Goal: Check status

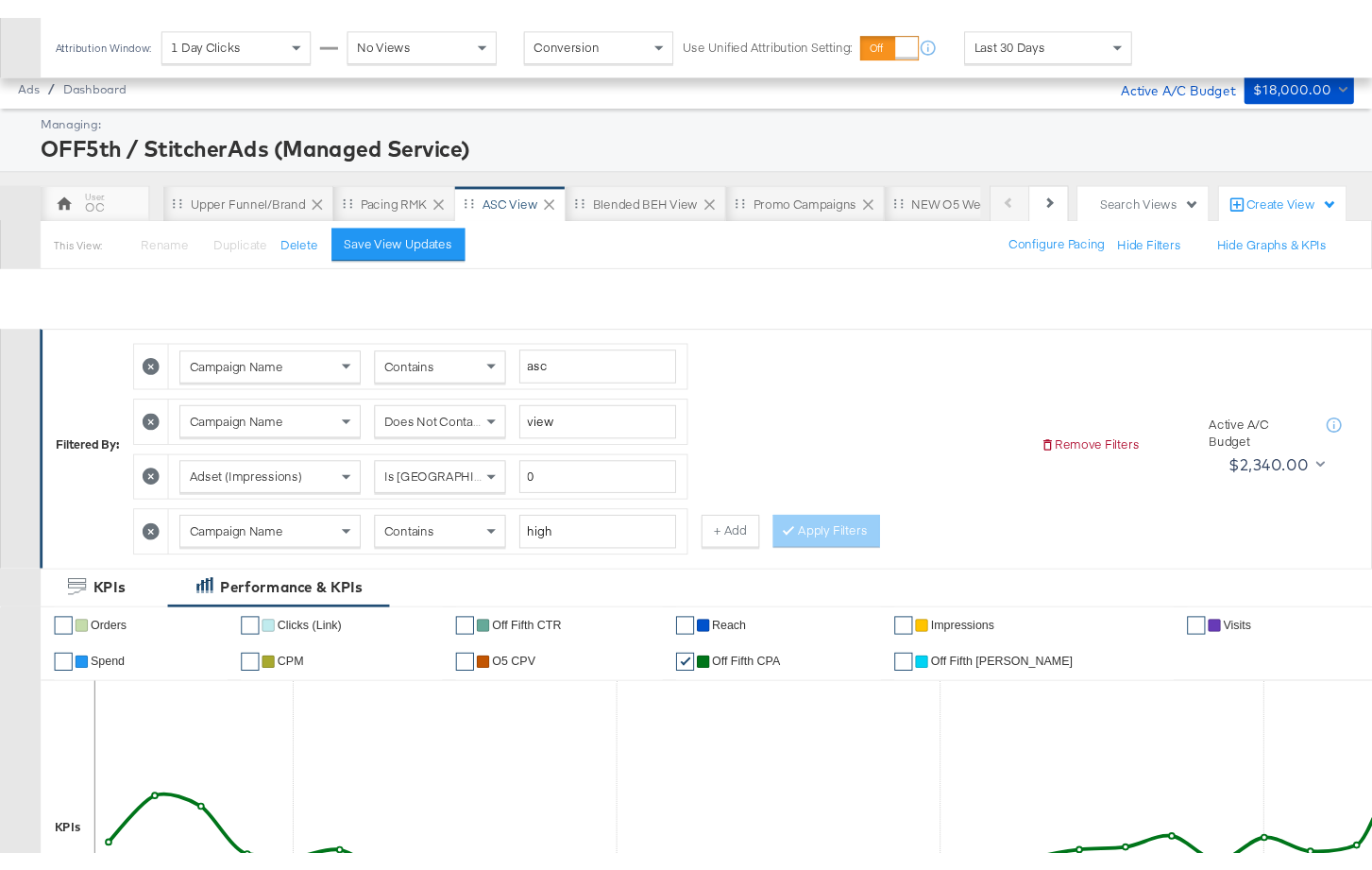
scroll to position [930, 0]
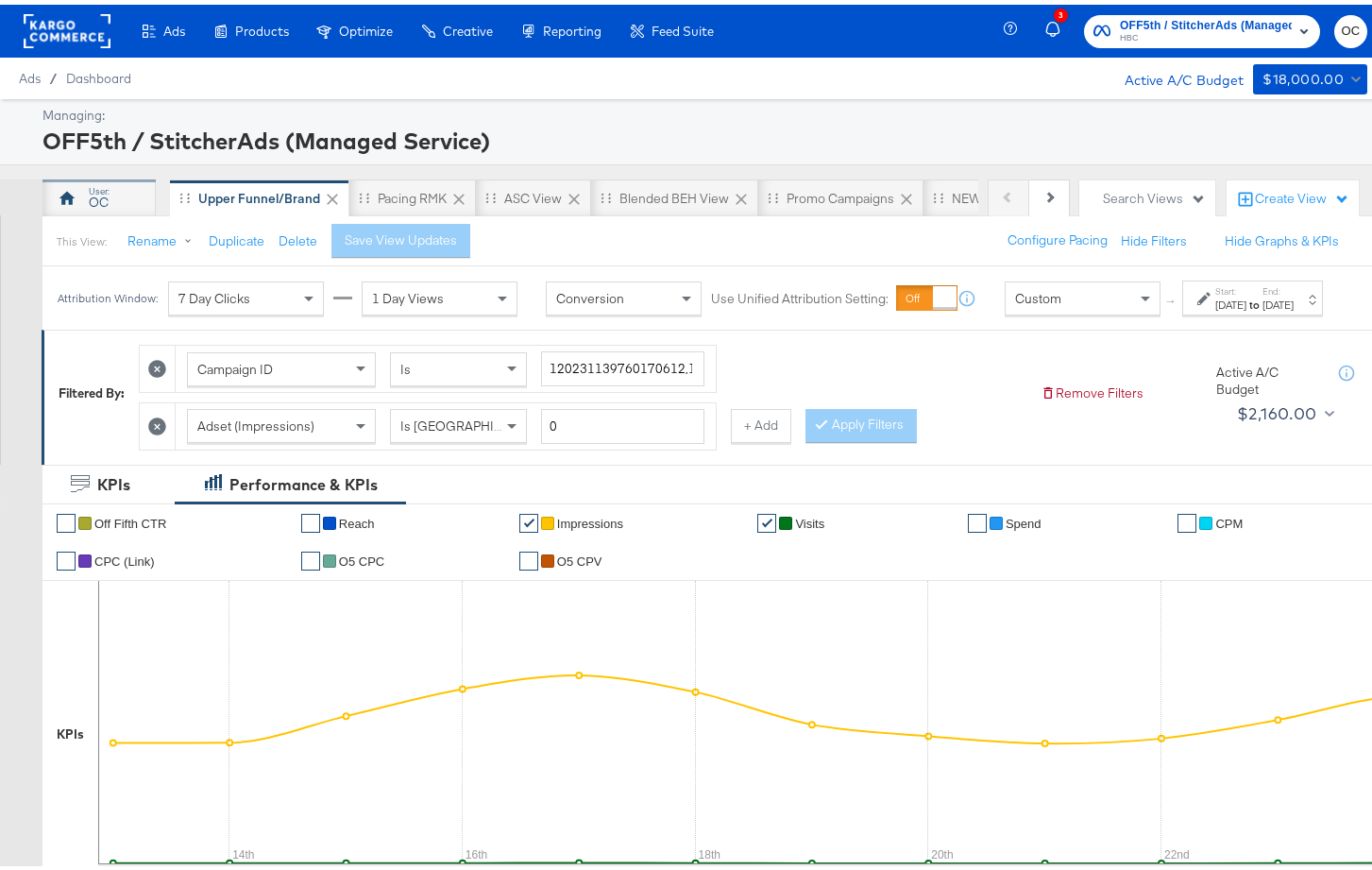
click at [105, 189] on div "OC" at bounding box center [99, 197] width 20 height 18
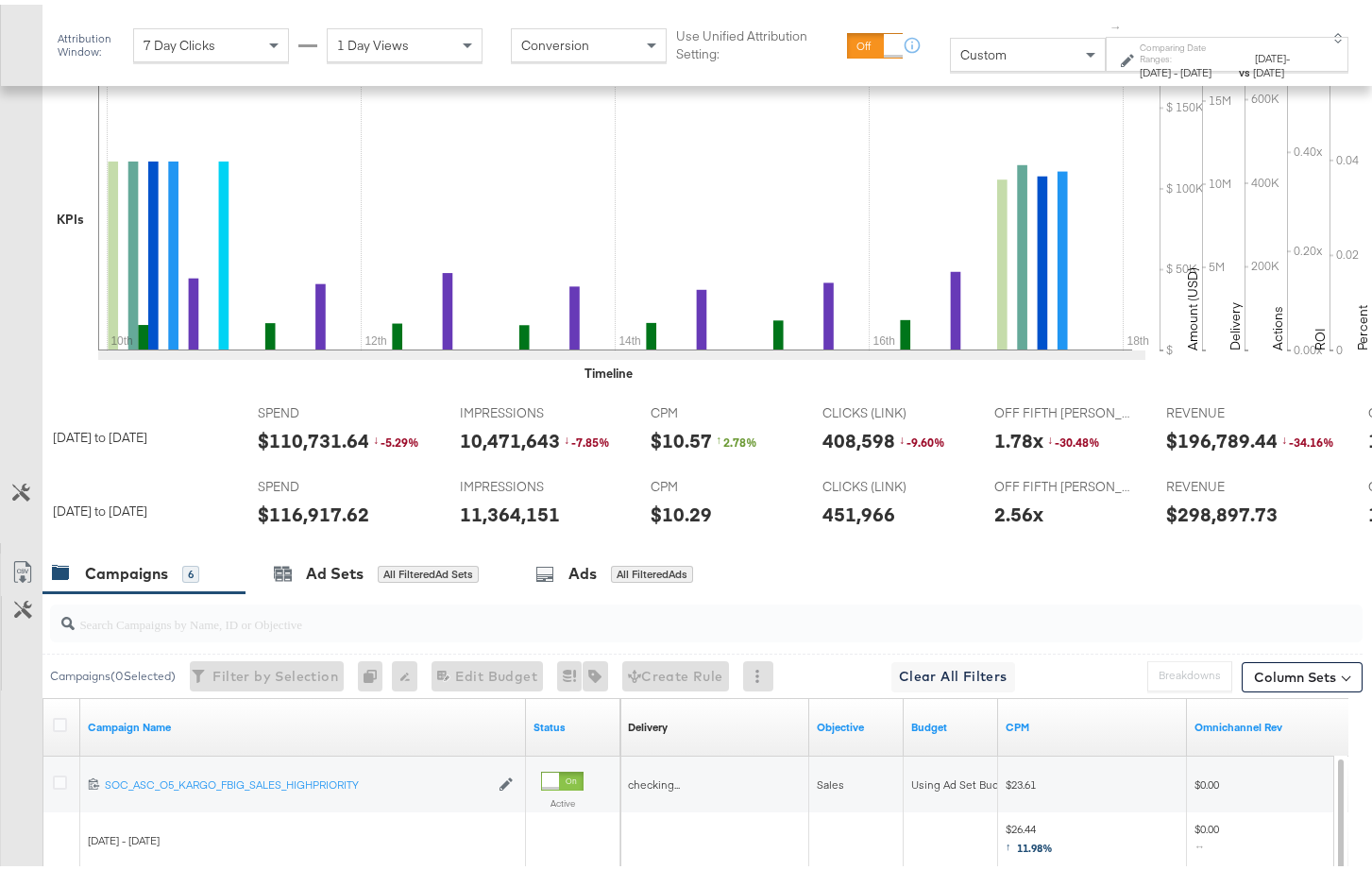
scroll to position [496, 0]
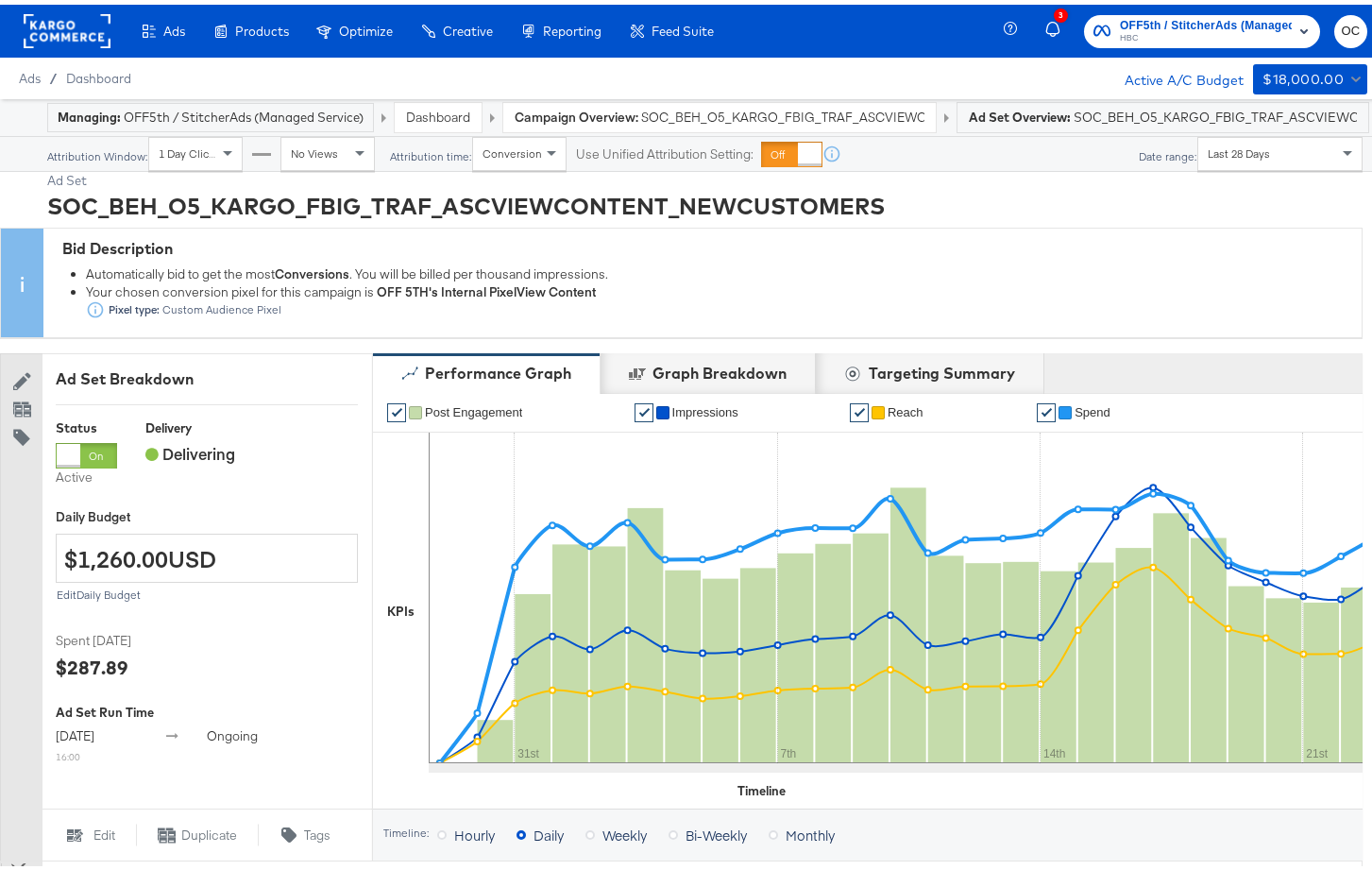
click at [450, 121] on div "Dashboard" at bounding box center [438, 112] width 87 height 29
click at [450, 120] on link "Dashboard" at bounding box center [438, 111] width 64 height 17
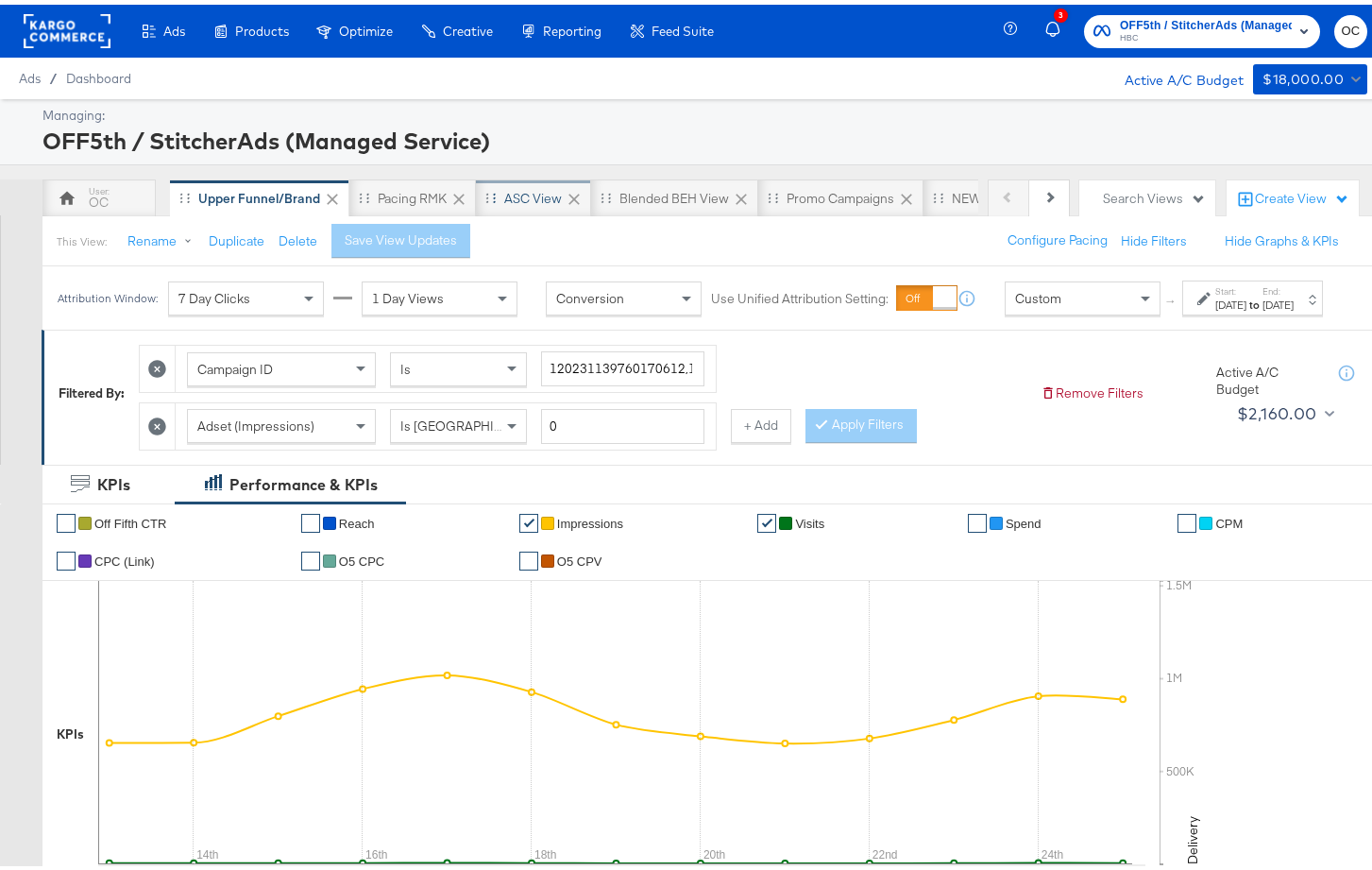
click at [550, 193] on div "ASC View" at bounding box center [533, 194] width 58 height 18
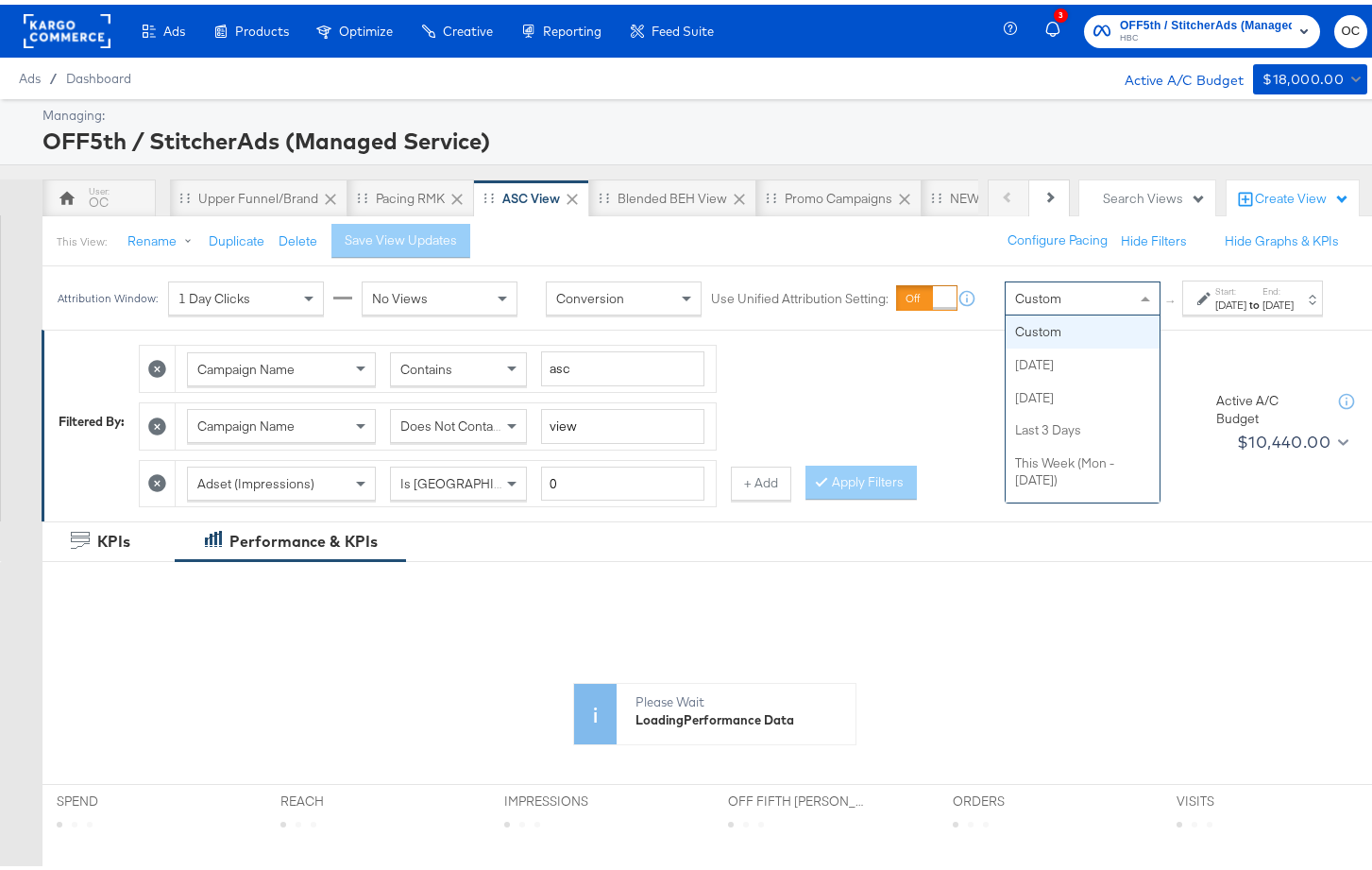
click at [1015, 302] on span "Custom" at bounding box center [1038, 293] width 46 height 17
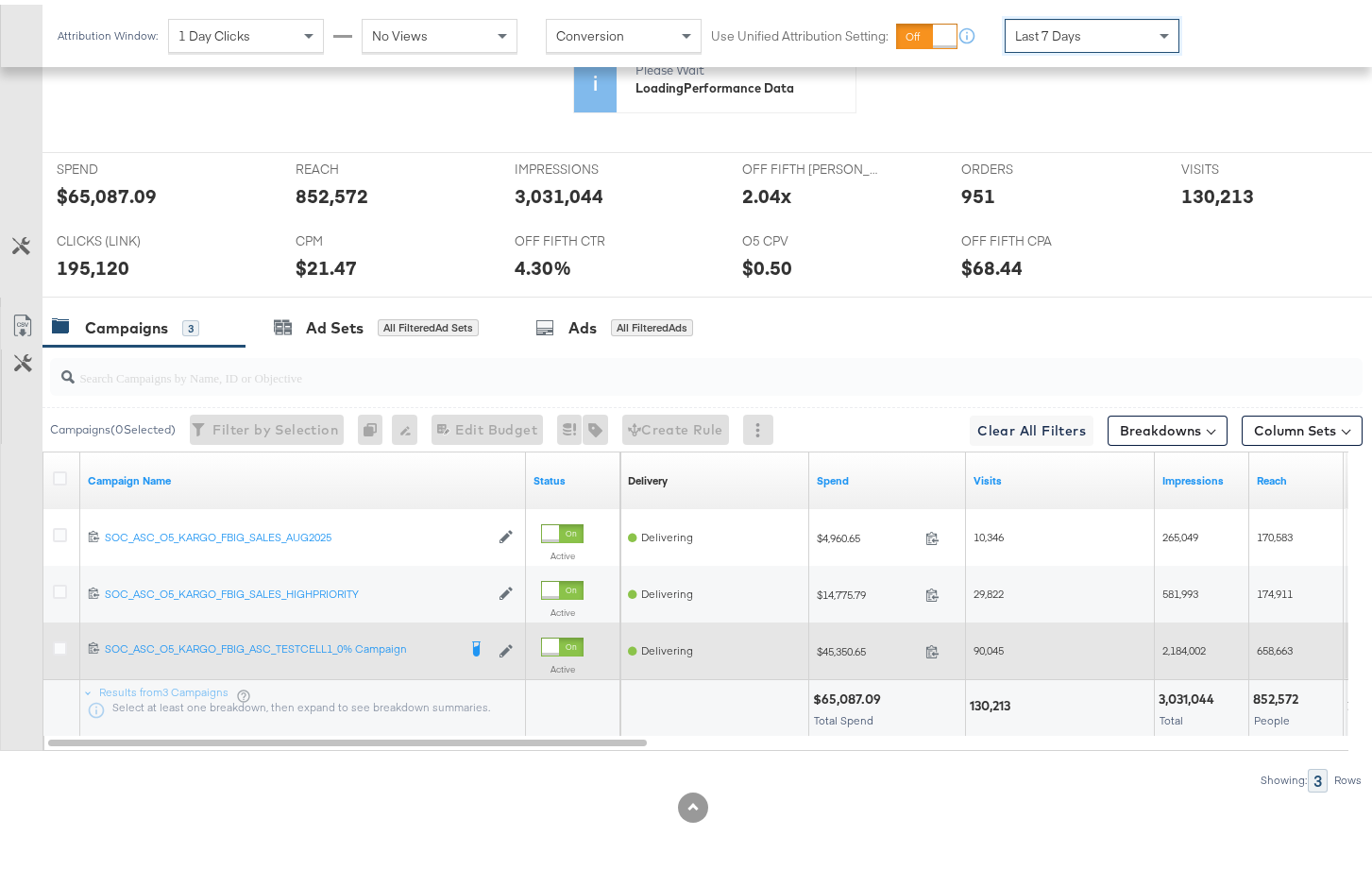
scroll to position [815, 0]
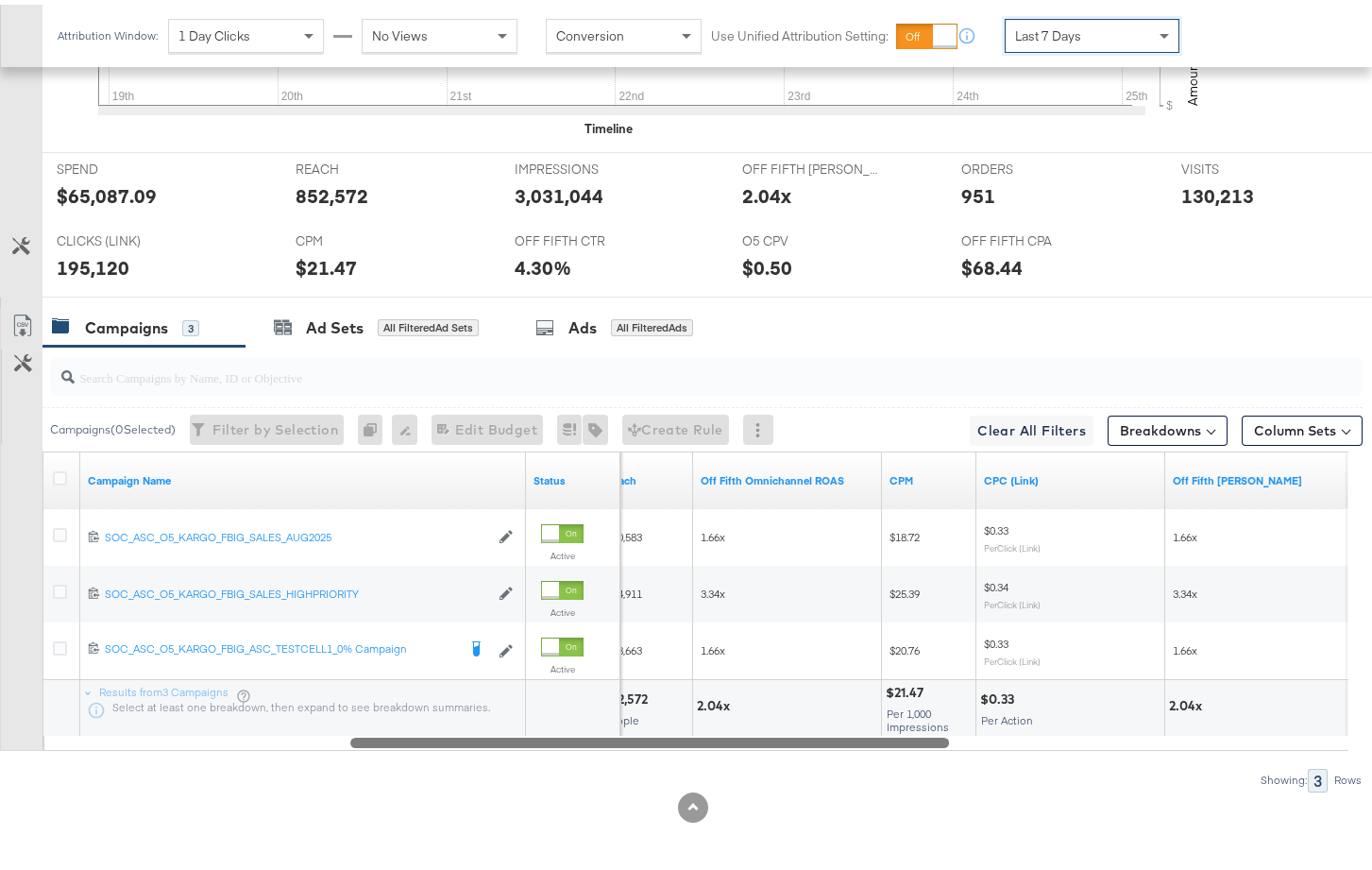
drag, startPoint x: 600, startPoint y: 740, endPoint x: 903, endPoint y: 719, distance: 303.7
click at [907, 718] on div "Campaign Name Status Reach Off Fifth Omnichannel ROAS CPM CPC (Link) Off Fifth …" at bounding box center [695, 596] width 1306 height 299
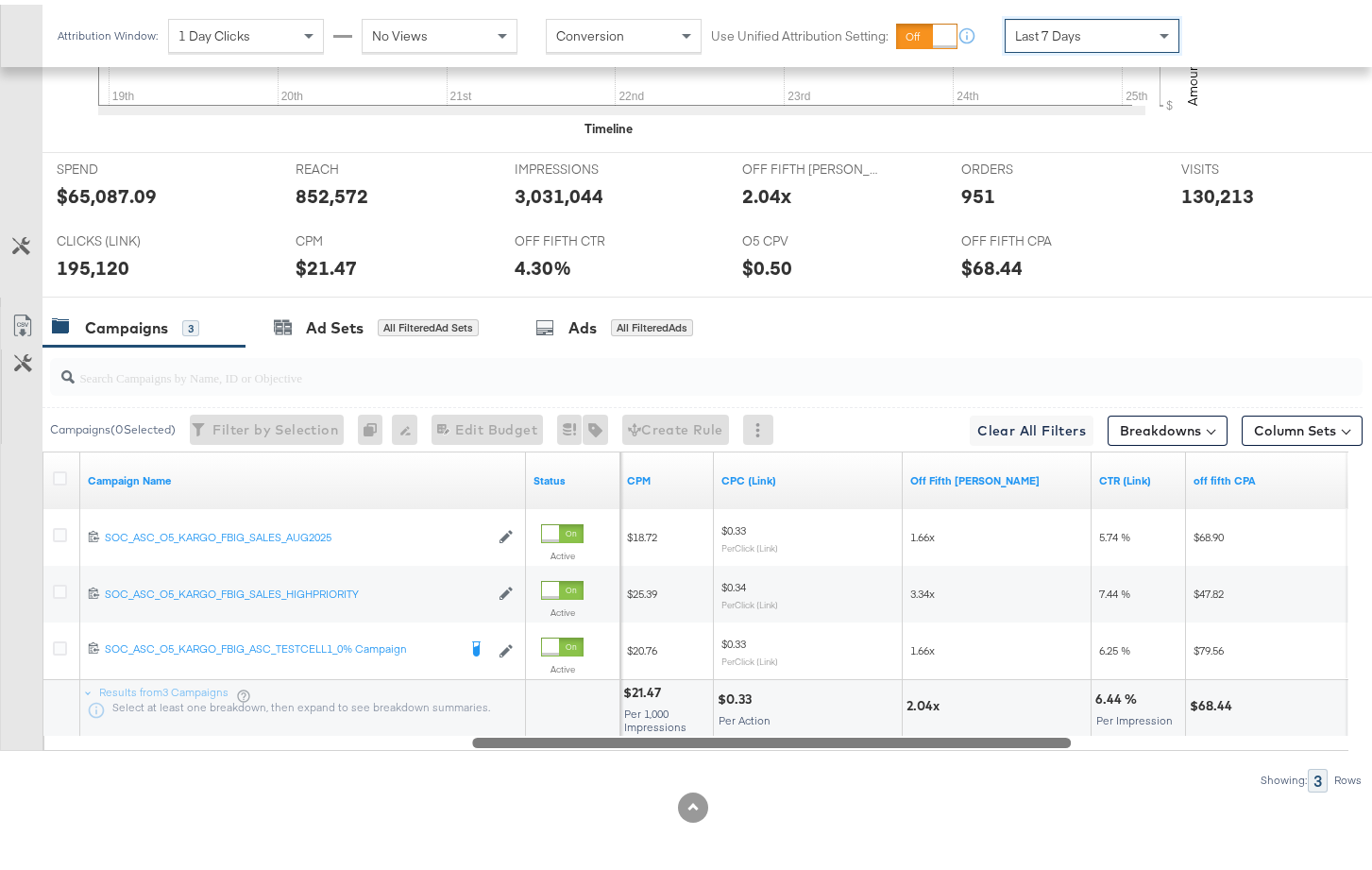
drag, startPoint x: 895, startPoint y: 738, endPoint x: 957, endPoint y: 739, distance: 62.0
click at [957, 739] on div at bounding box center [771, 737] width 599 height 16
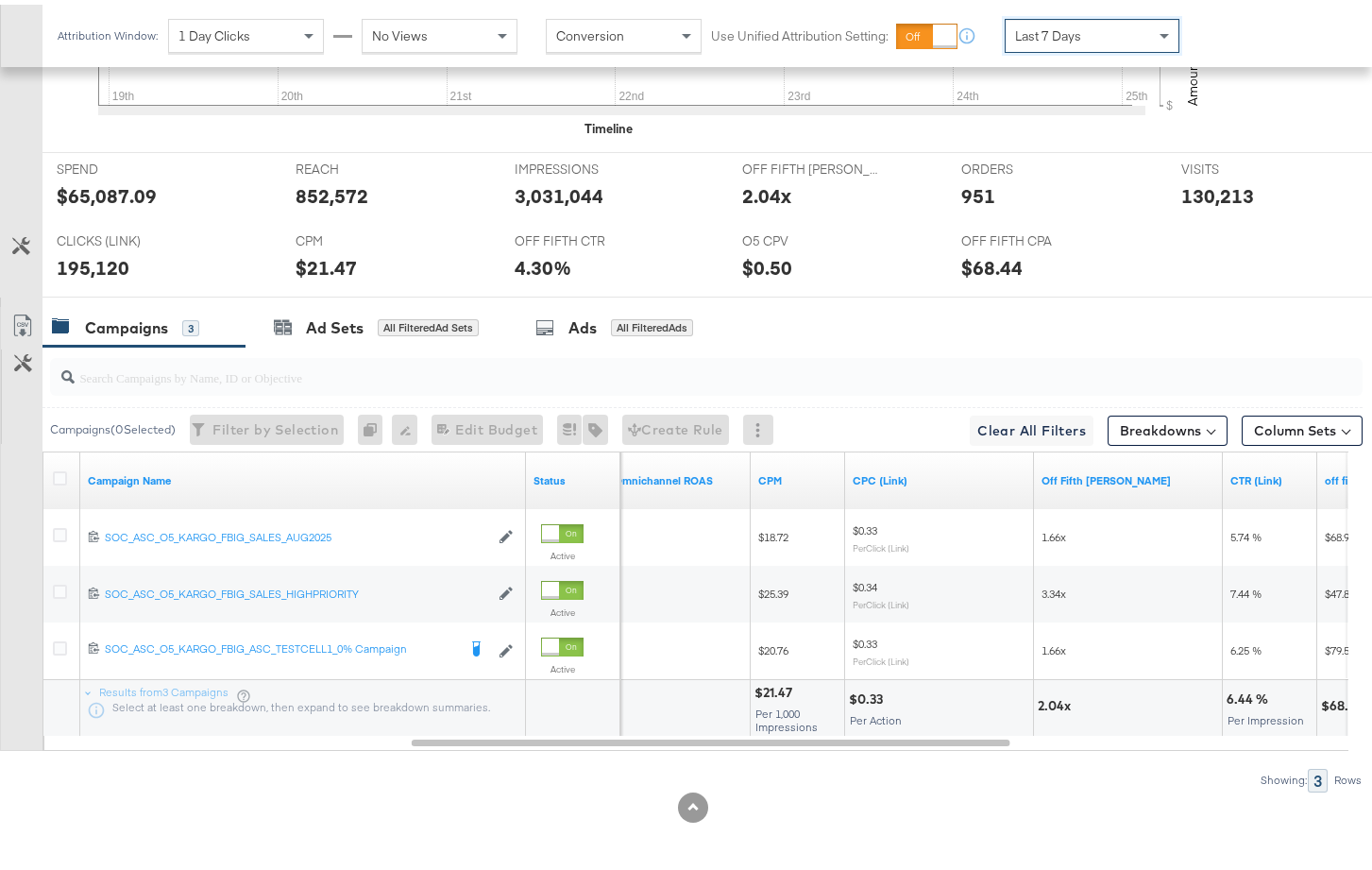
click at [1082, 35] on div "Last 7 Days" at bounding box center [1092, 30] width 173 height 32
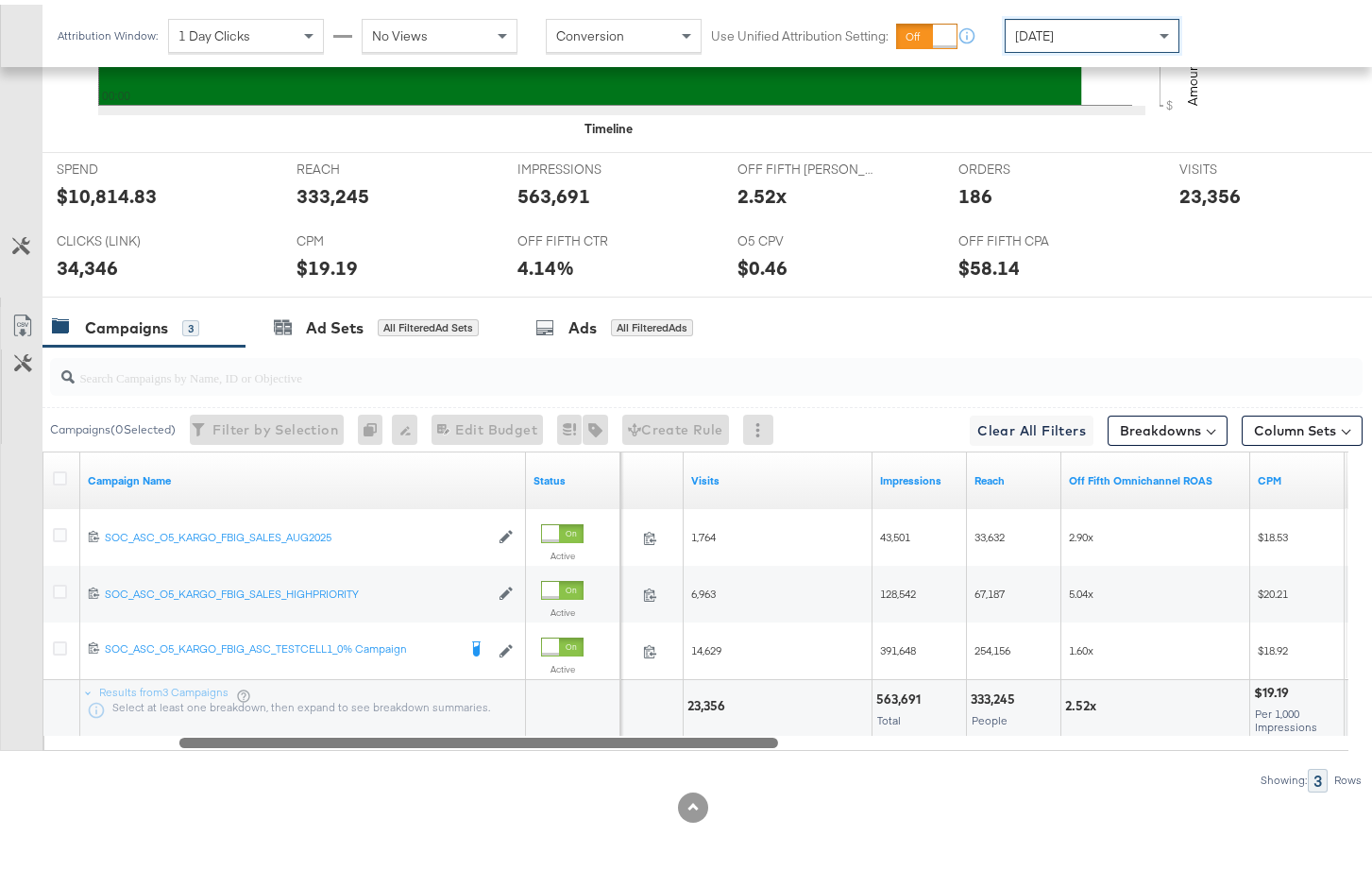
drag, startPoint x: 965, startPoint y: 740, endPoint x: 595, endPoint y: 724, distance: 370.3
click at [595, 724] on div "Campaign Name Status Spend Visits Impressions Reach Off Fifth Omnichannel ROAS …" at bounding box center [695, 596] width 1306 height 299
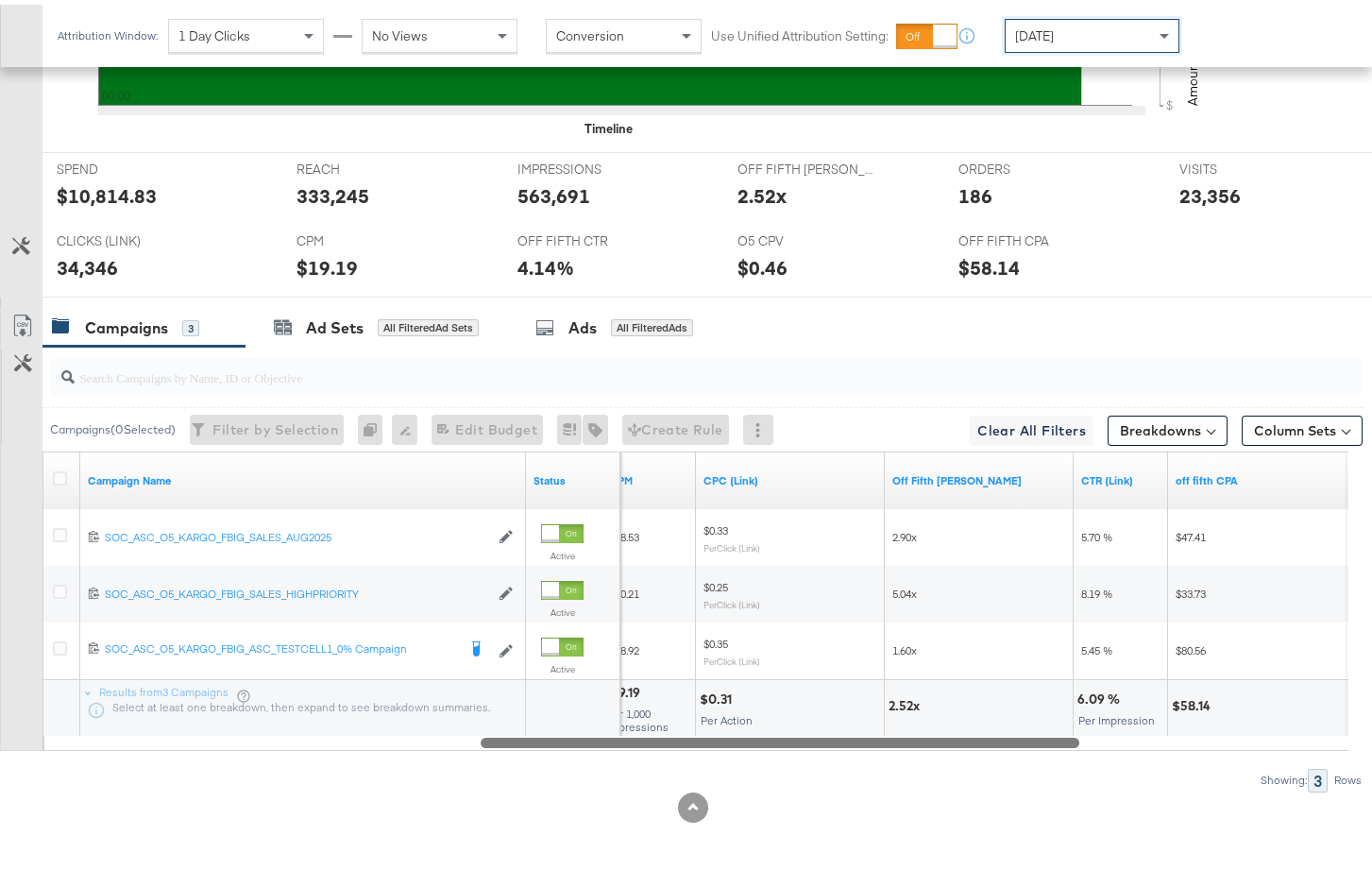
drag, startPoint x: 772, startPoint y: 737, endPoint x: 1050, endPoint y: 744, distance: 278.1
click at [1050, 744] on div at bounding box center [780, 737] width 599 height 16
